Goal: Information Seeking & Learning: Find contact information

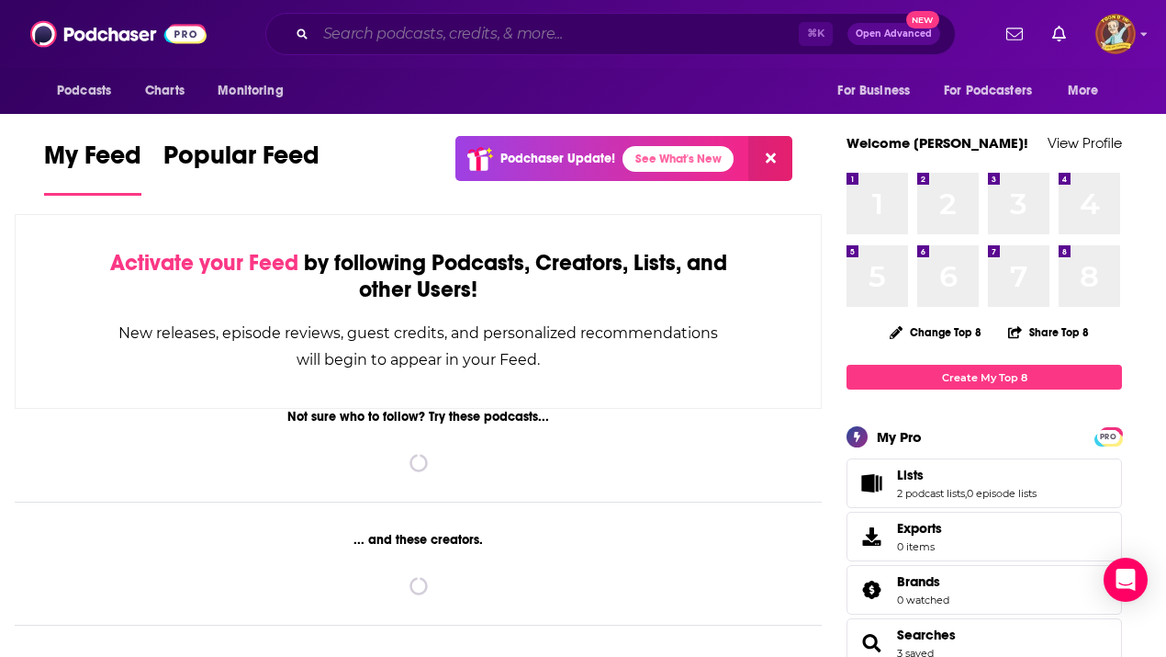
click at [536, 27] on input "Search podcasts, credits, & more..." at bounding box center [557, 33] width 483 height 29
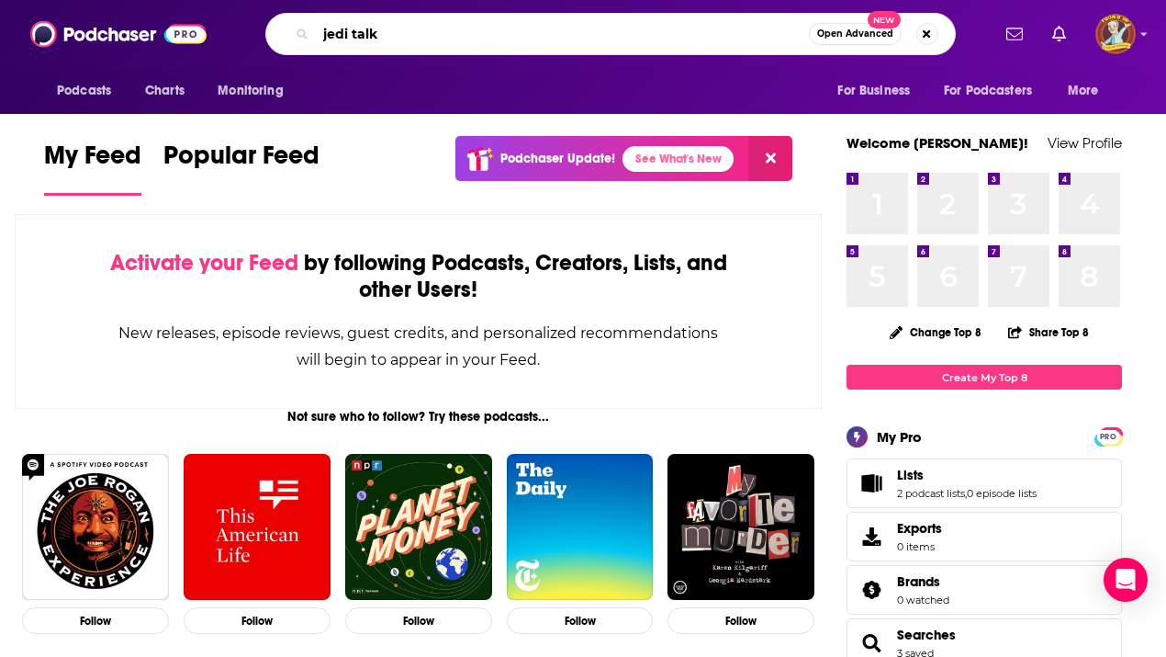
type input "jedi talk"
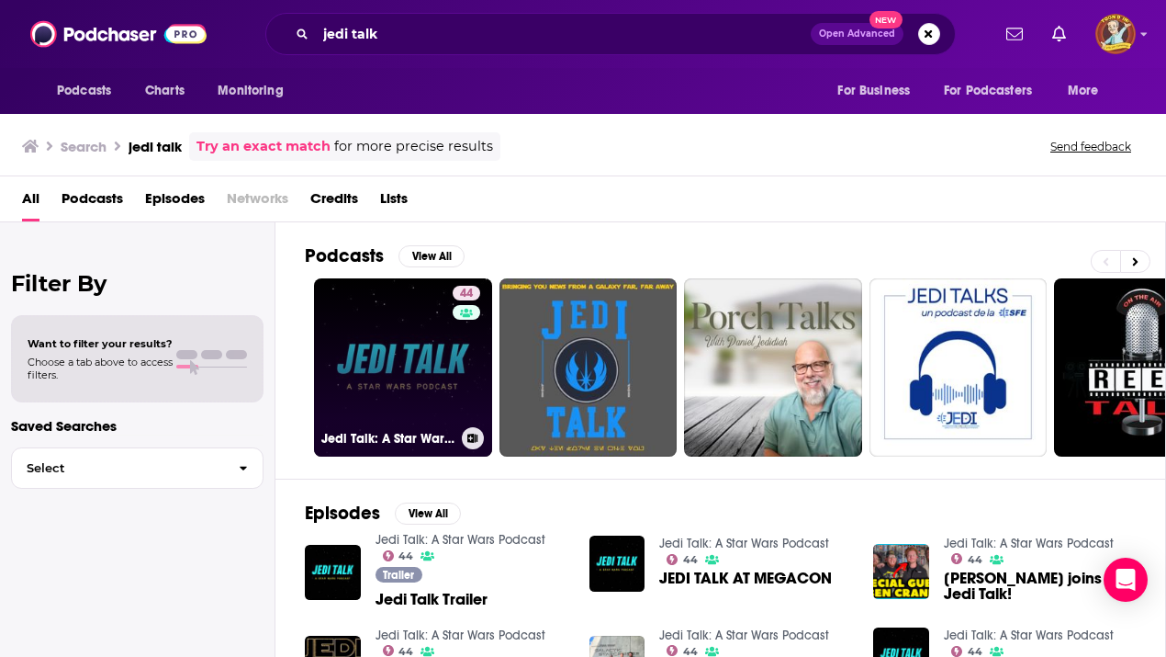
click at [382, 375] on link "44 Jedi Talk: A Star Wars Podcast" at bounding box center [403, 367] width 178 height 178
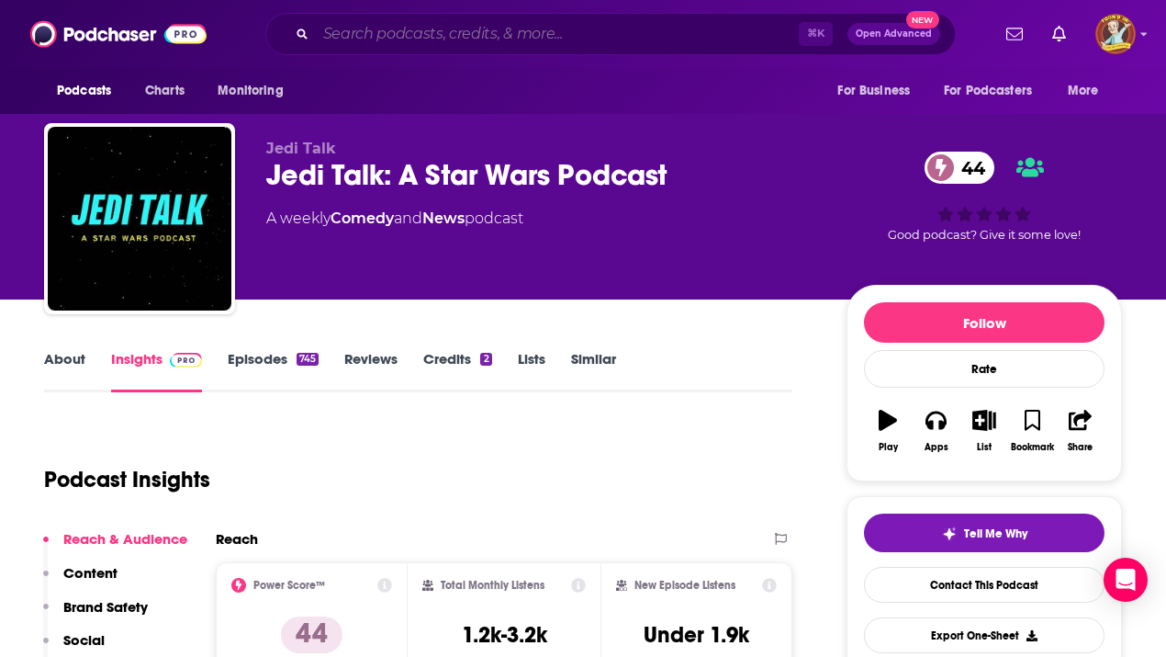
click at [485, 41] on input "Search podcasts, credits, & more..." at bounding box center [557, 33] width 483 height 29
click at [445, 35] on input "Search podcasts, credits, & more..." at bounding box center [557, 33] width 483 height 29
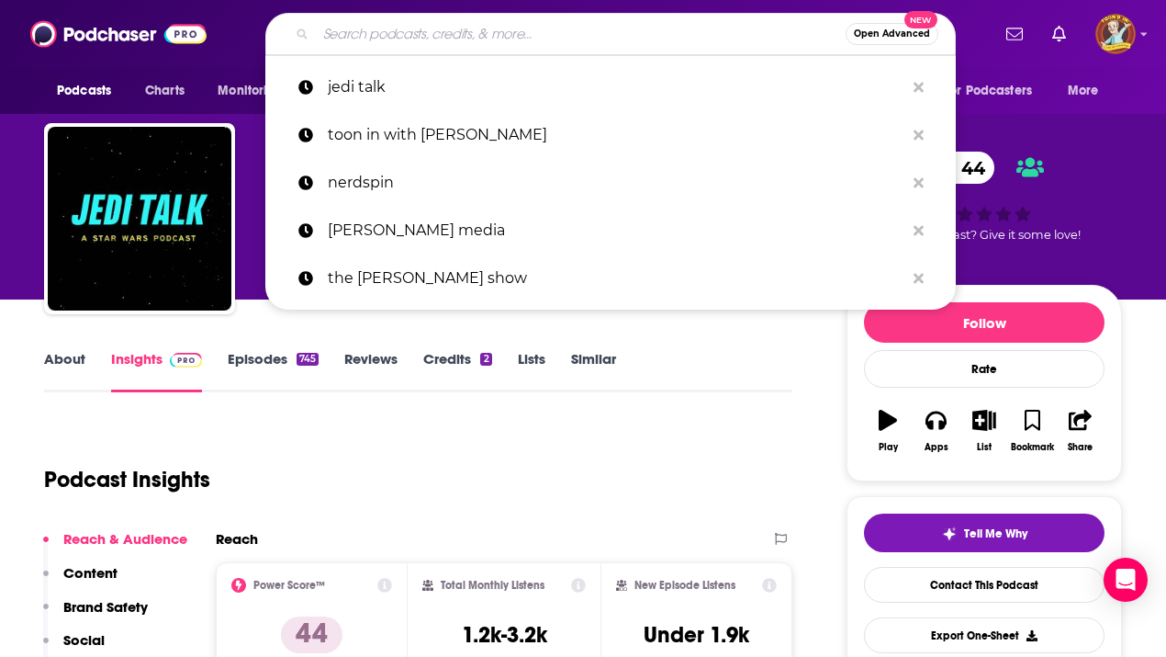
type input "j"
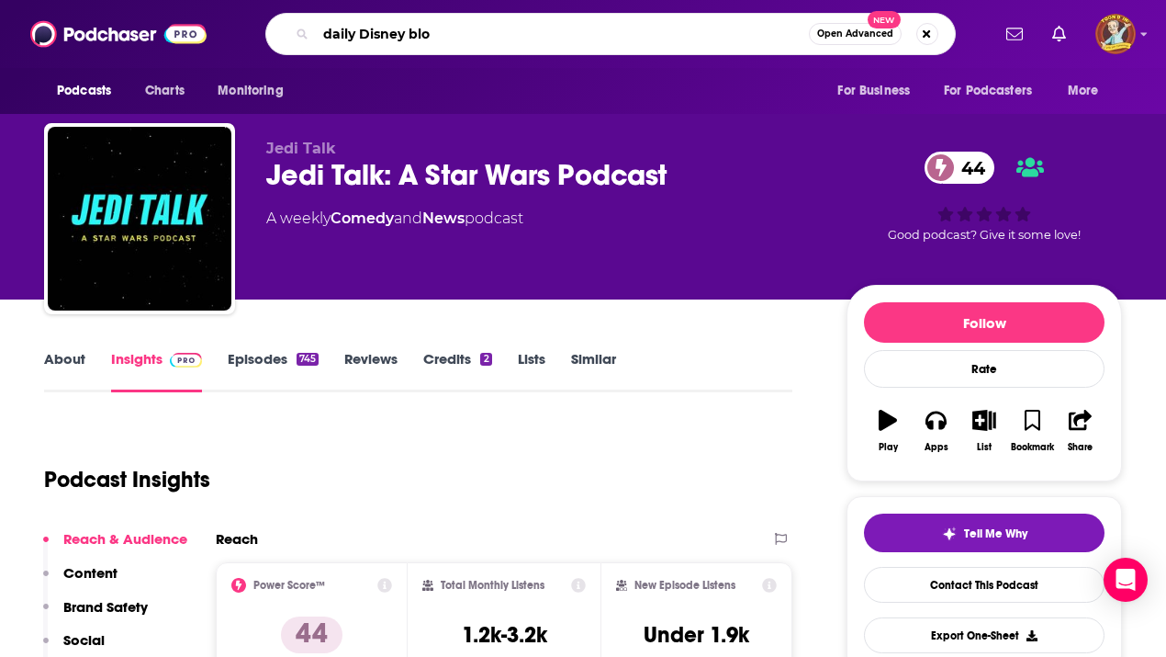
type input "daily Disney blog"
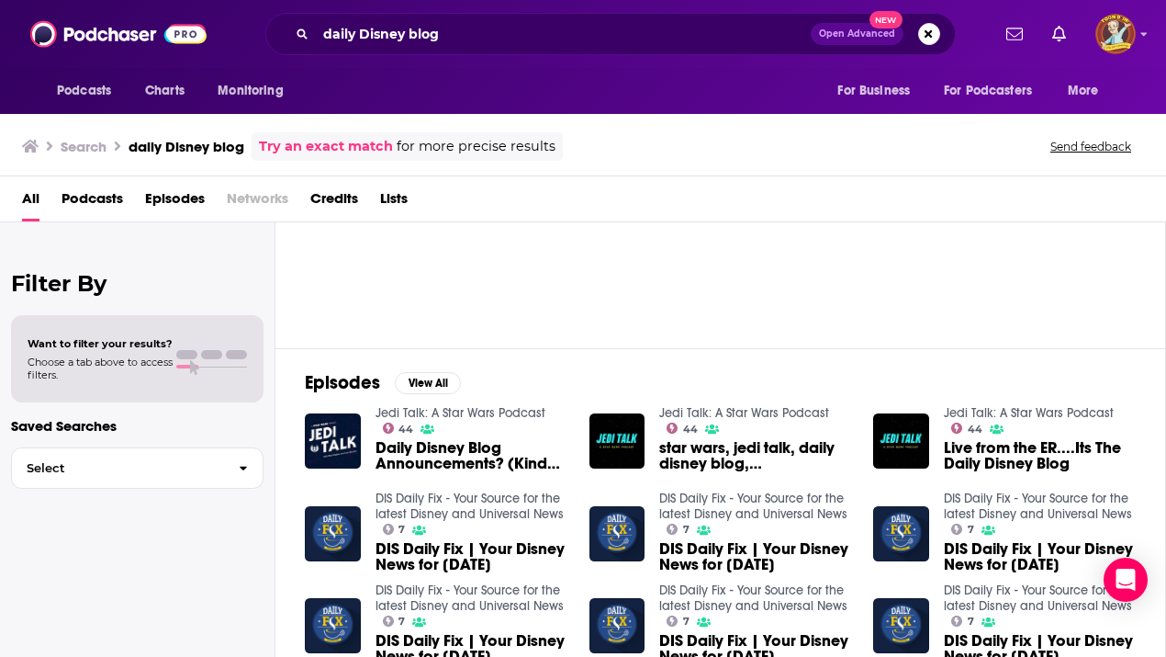
scroll to position [132, 0]
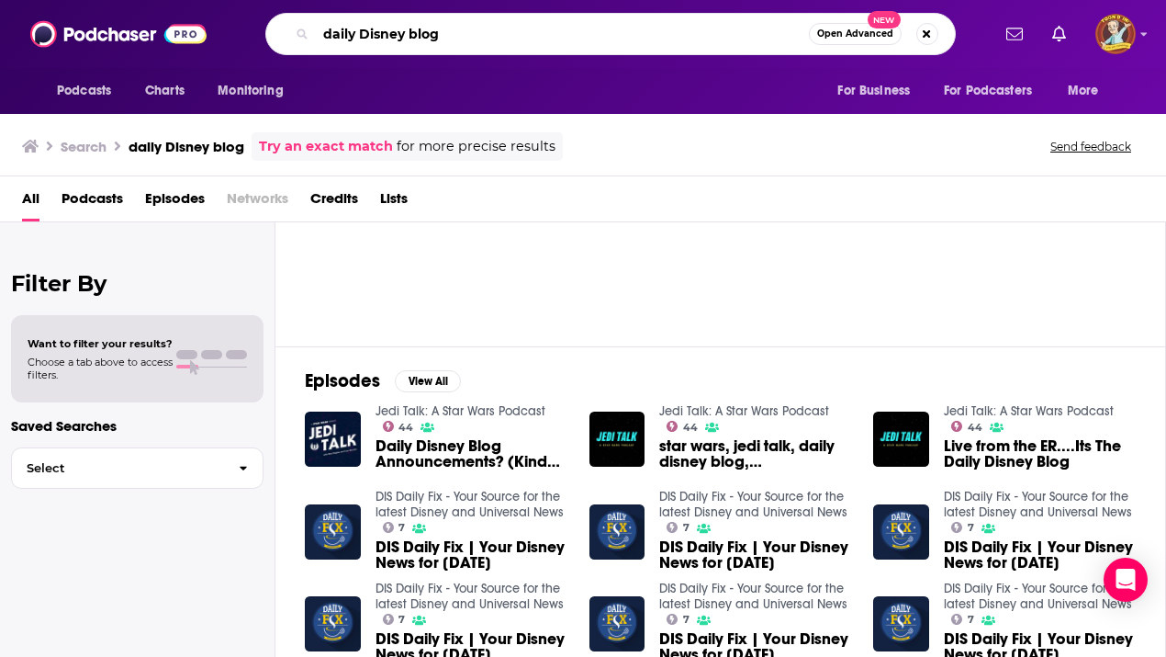
click at [477, 38] on input "daily Disney blog" at bounding box center [562, 33] width 493 height 29
type input "daily Disney blog [PERSON_NAME]"
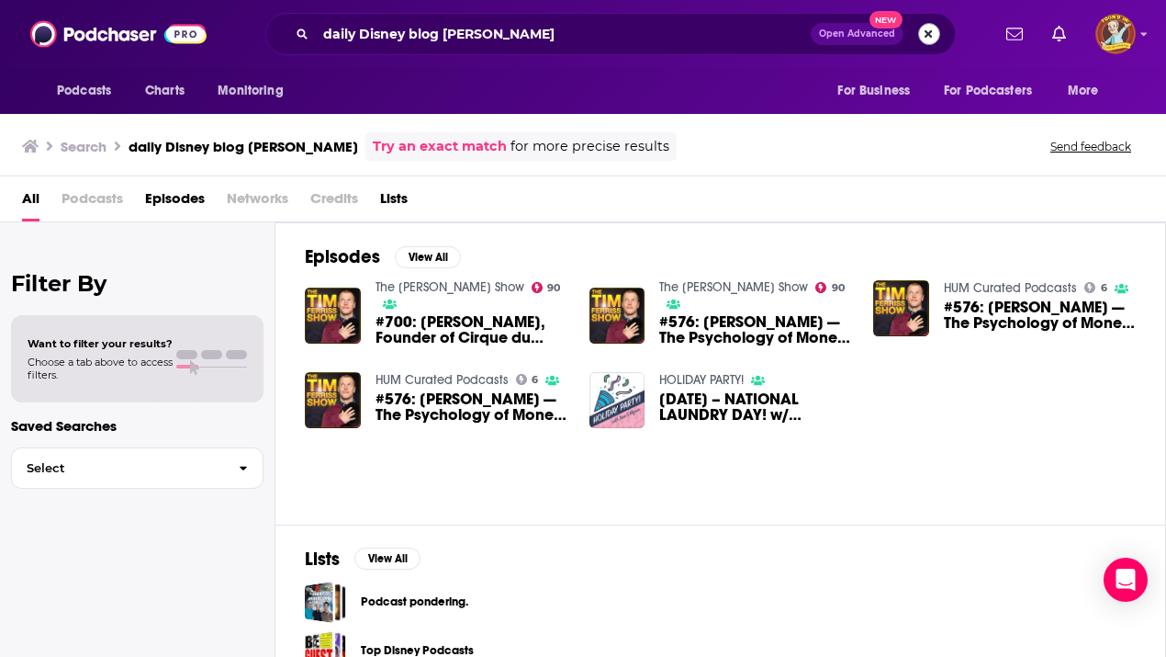
click at [925, 29] on button "Search podcasts, credits, & more..." at bounding box center [929, 34] width 22 height 22
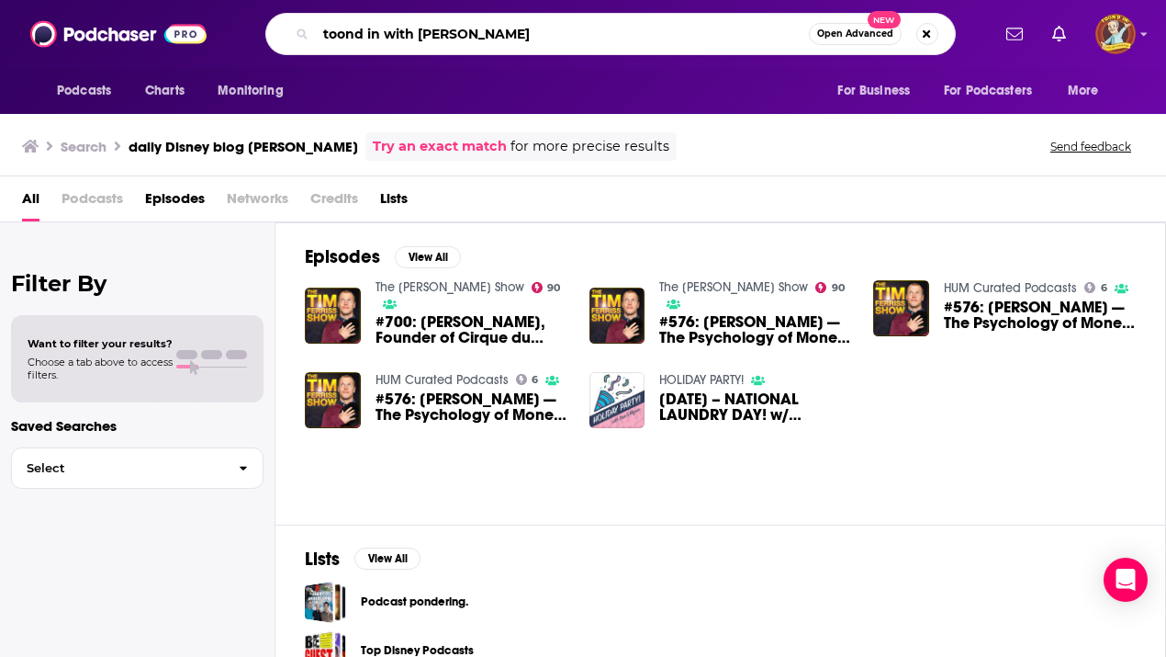
click at [622, 37] on input "toond in with [PERSON_NAME]" at bounding box center [562, 33] width 493 height 29
click at [352, 36] on input "toond in with [PERSON_NAME]" at bounding box center [562, 33] width 493 height 29
type input "toon'd in with [PERSON_NAME]"
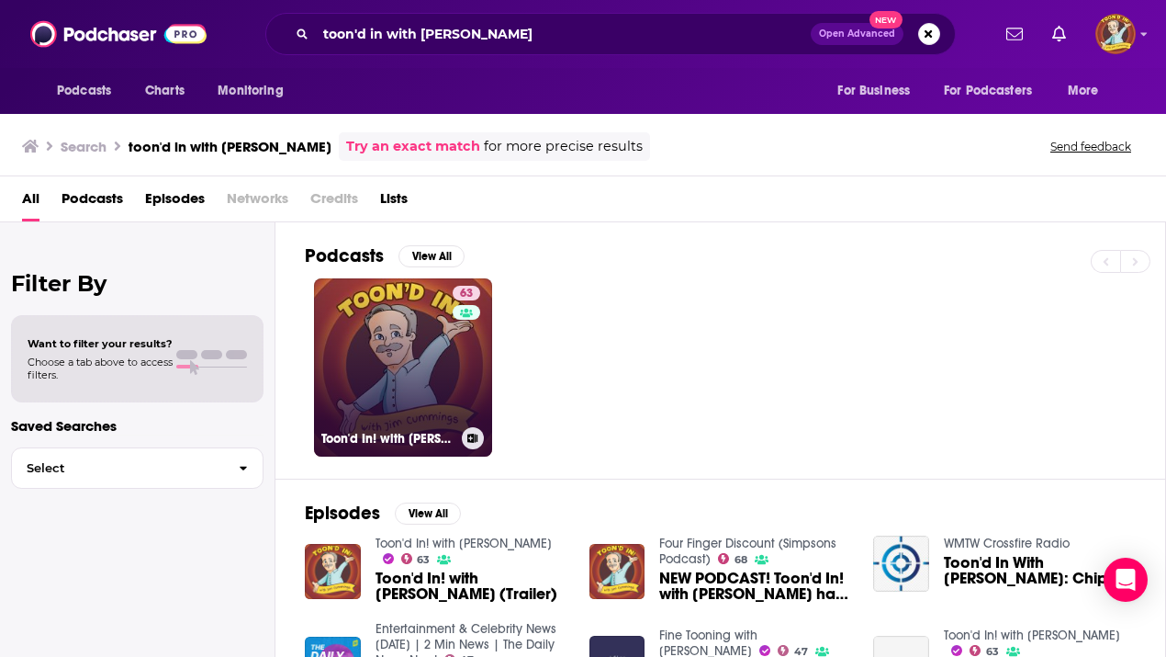
click at [417, 343] on link "63 Toon'd In! with [PERSON_NAME]" at bounding box center [403, 367] width 178 height 178
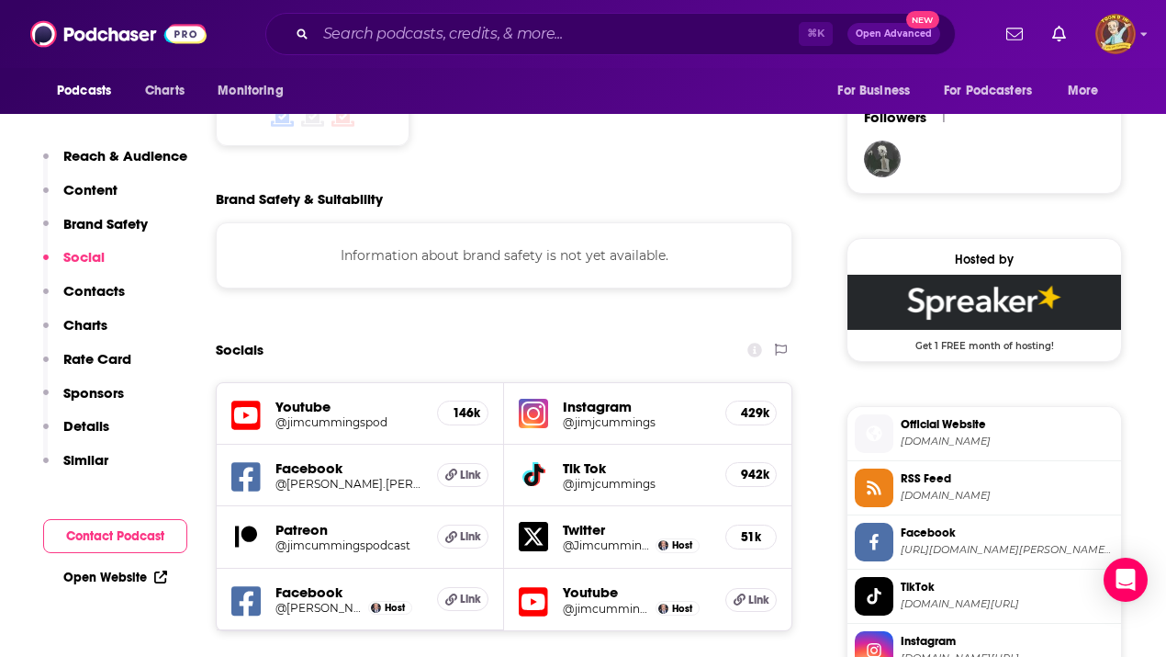
scroll to position [1586, 0]
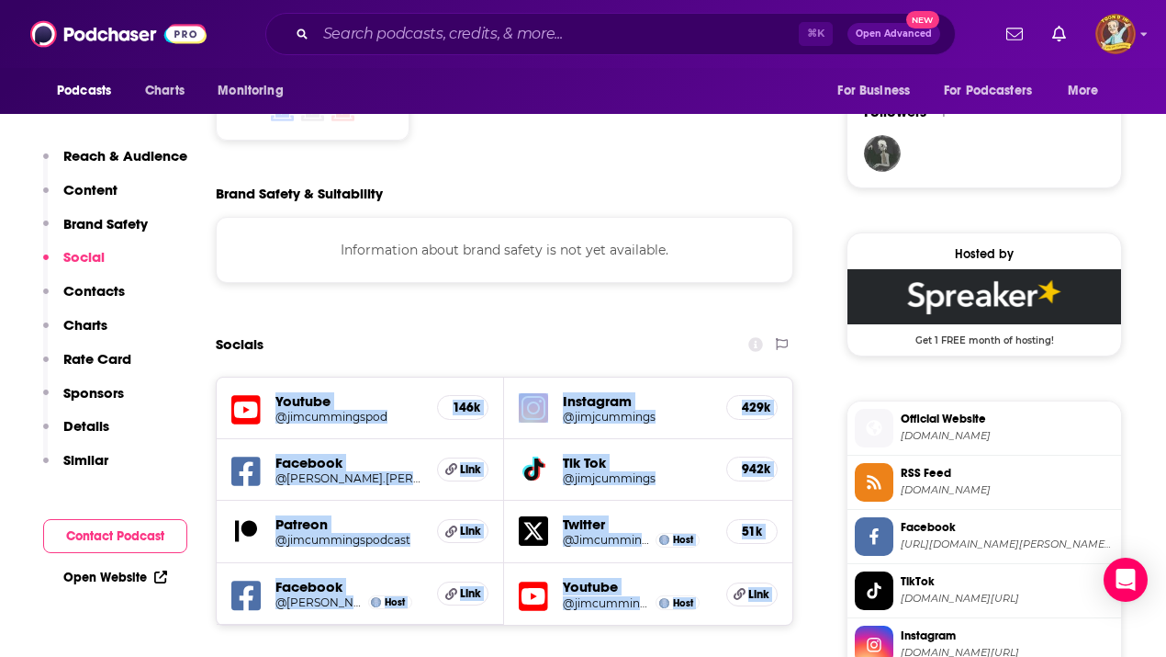
drag, startPoint x: 209, startPoint y: 232, endPoint x: 792, endPoint y: 510, distance: 644.9
click at [633, 327] on div "Socials" at bounding box center [505, 344] width 578 height 35
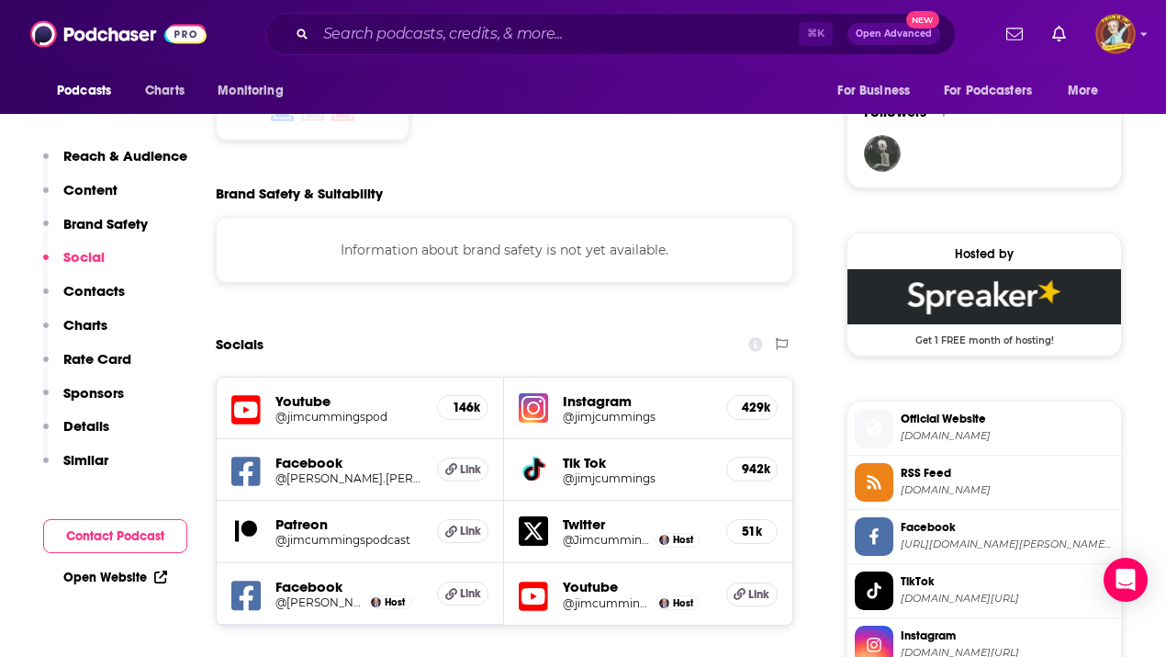
drag, startPoint x: 202, startPoint y: 255, endPoint x: 202, endPoint y: 239, distance: 16.5
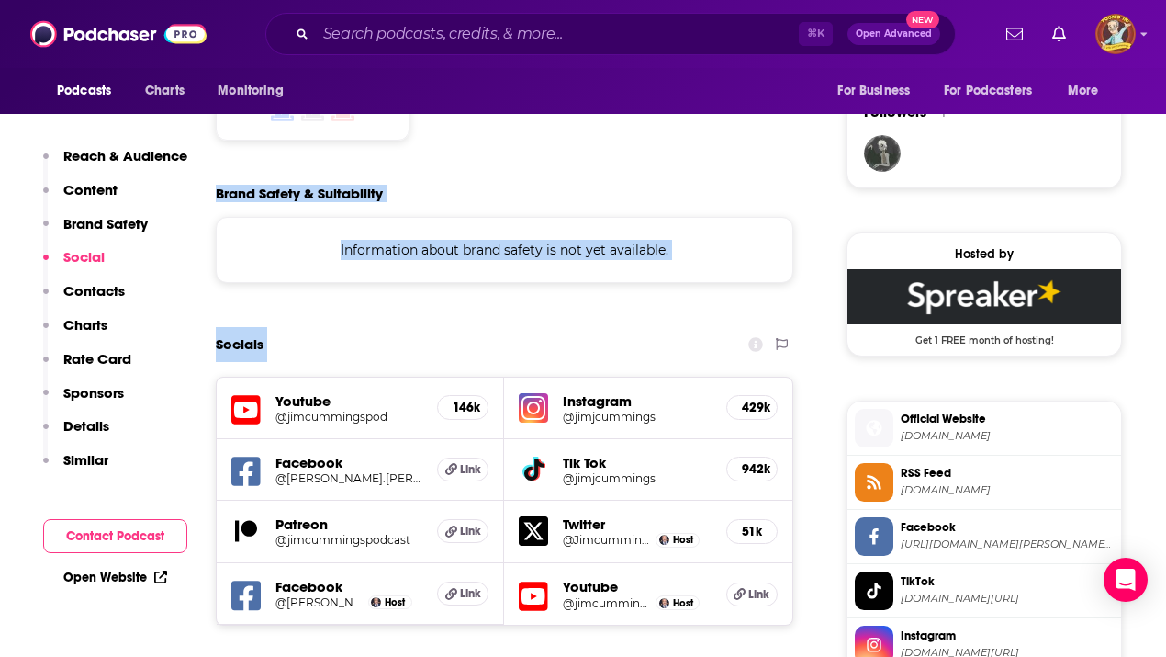
drag, startPoint x: 201, startPoint y: 239, endPoint x: 383, endPoint y: 247, distance: 182.0
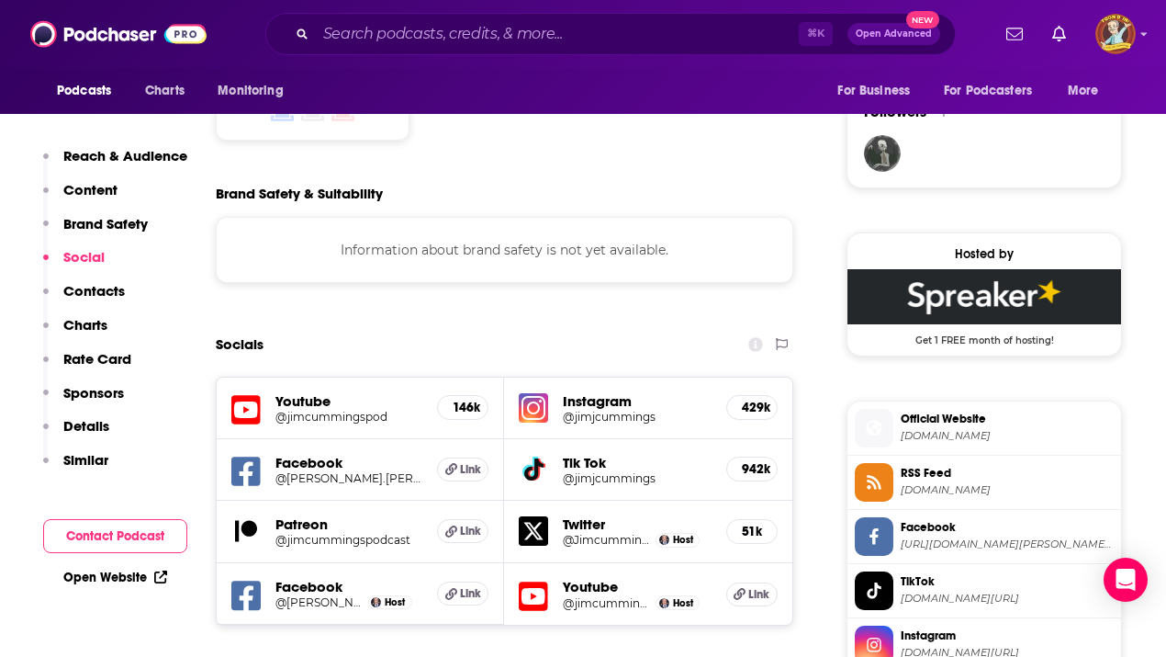
click at [363, 327] on div "Socials Youtube @jimcummingspod 146k Instagram @jimjcummings 429k Facebook @[PE…" at bounding box center [505, 476] width 578 height 299
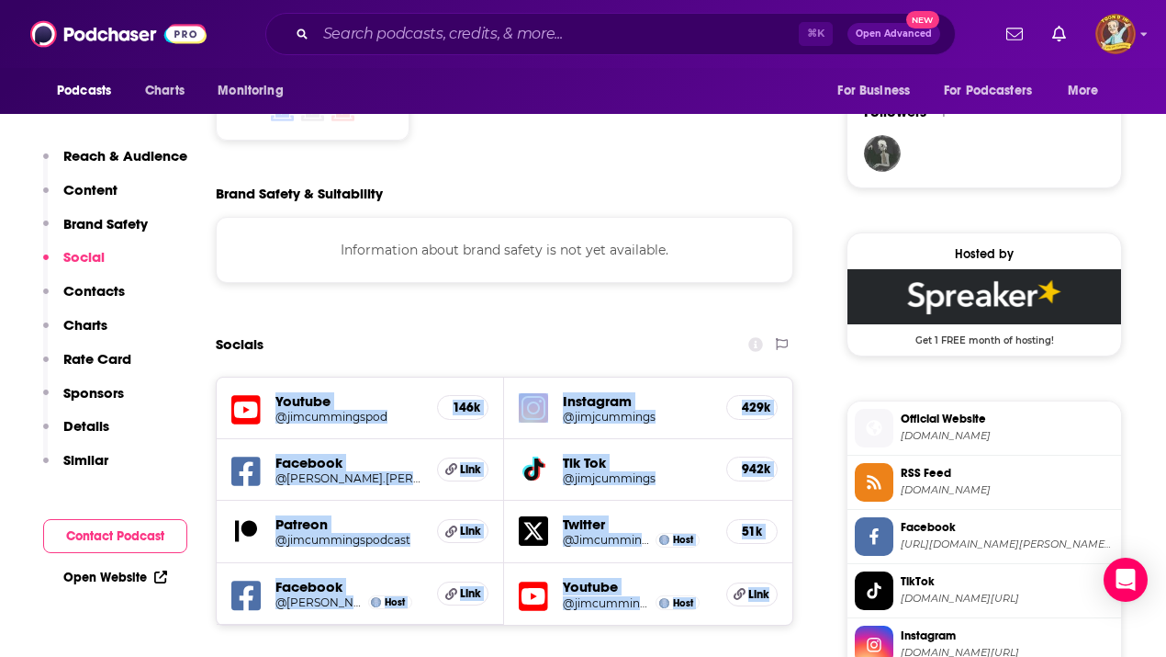
drag, startPoint x: 214, startPoint y: 249, endPoint x: 831, endPoint y: 493, distance: 663.7
copy div "Youtube @jimcummingspod 146k Instagram @jimjcummings 429k Facebook @[PERSON_NAM…"
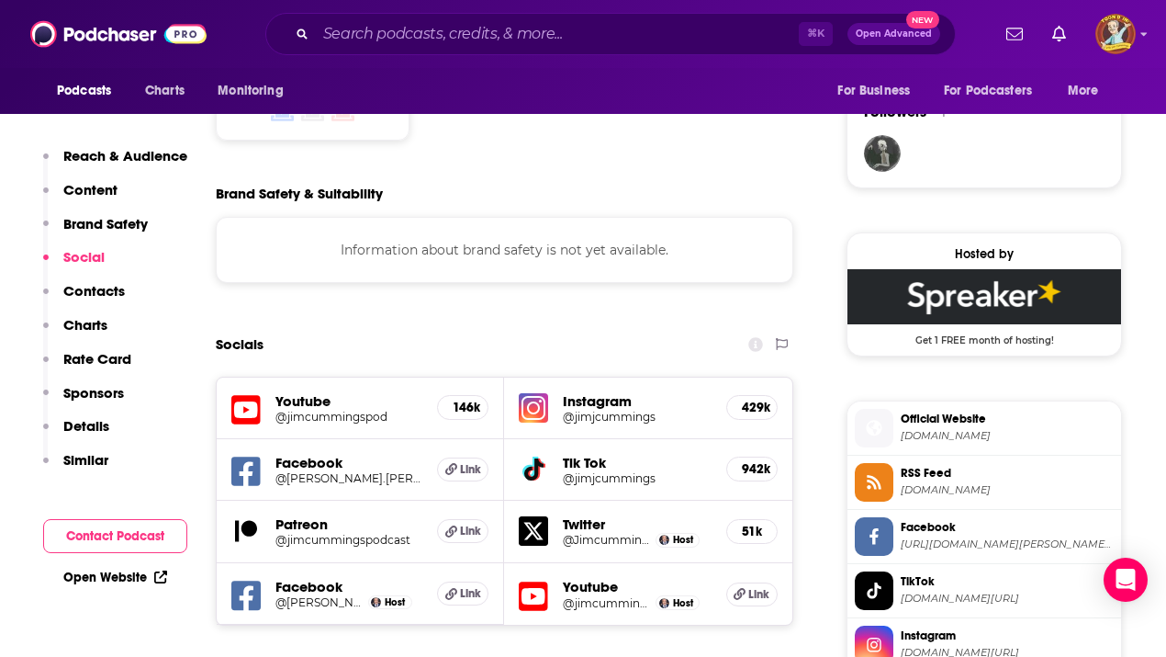
click at [467, 462] on span "Link" at bounding box center [470, 469] width 21 height 15
